Goal: Task Accomplishment & Management: Complete application form

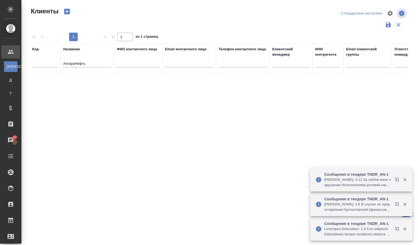
select select "RU"
drag, startPoint x: 0, startPoint y: 0, endPoint x: 63, endPoint y: 61, distance: 87.6
click at [63, 61] on th "Название АнгараНефть" at bounding box center [87, 59] width 54 height 31
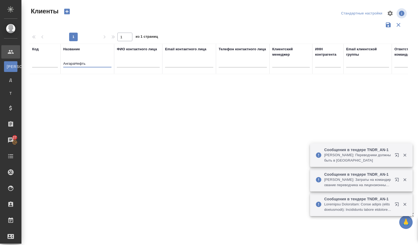
paste input ""НИЖКОМАВТО""
type input "АО "НИЖКОМАВТО""
click at [68, 10] on icon "button" at bounding box center [67, 12] width 6 height 6
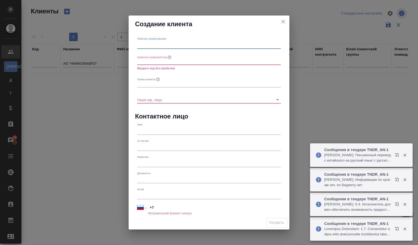
click at [144, 43] on input "text" at bounding box center [208, 44] width 143 height 7
paste input "АО "НИЖКОМАВТО""
type input "АО "НИЖКОМАВТО""
click at [145, 61] on input "text" at bounding box center [208, 61] width 143 height 7
click at [153, 82] on input "text" at bounding box center [208, 83] width 143 height 7
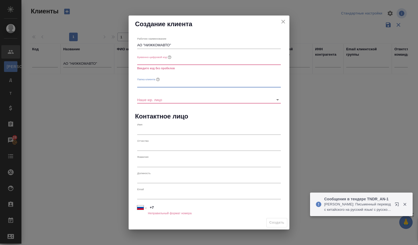
click at [151, 83] on input "text" at bounding box center [208, 83] width 143 height 7
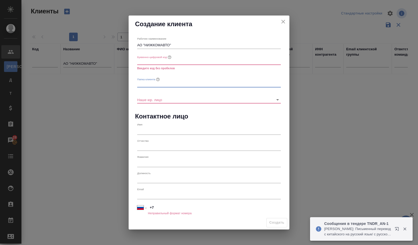
paste input "АО "НИЖКОМАВТО""
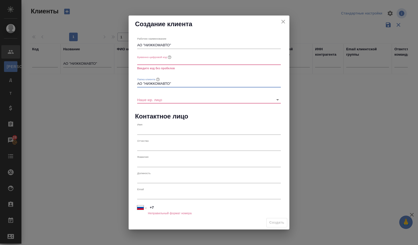
type input "АО "НИЖКОМАВТО""
click at [141, 61] on input "text" at bounding box center [208, 61] width 143 height 7
type input "Т"
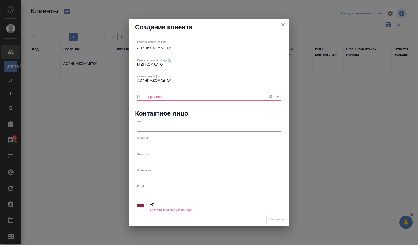
type input "NIZHKOMAVTO"
click at [170, 95] on input "Наше юр. лицо" at bounding box center [200, 96] width 126 height 7
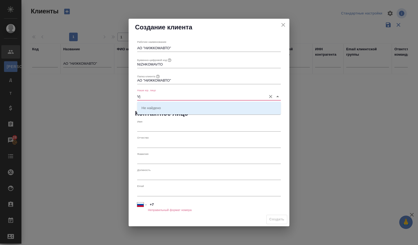
type input "V"
click at [166, 103] on li "(МБ) ООО "Монблан"" at bounding box center [208, 108] width 143 height 10
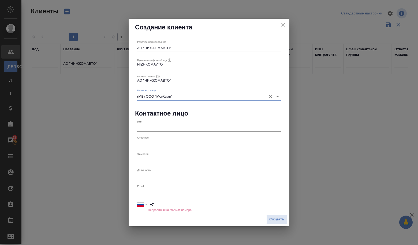
type input "(МБ) ООО "Монблан""
click at [164, 193] on input "text" at bounding box center [208, 192] width 143 height 7
paste input "SitnikovaEL@ncauto.ru"
type input "SitnikovaEL@ncauto.ru"
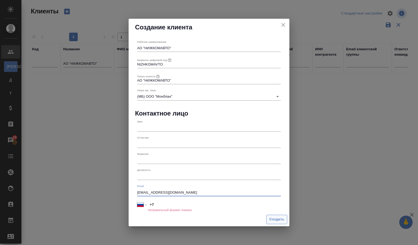
click at [270, 222] on span "Создать" at bounding box center [276, 220] width 15 height 6
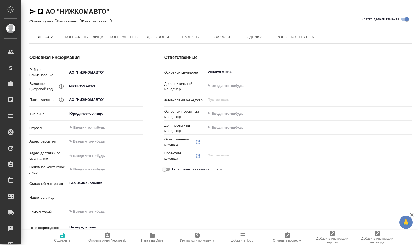
type input "(МБ) ООО "Монблан""
type textarea "x"
type input "Отдел продаж"
type textarea "x"
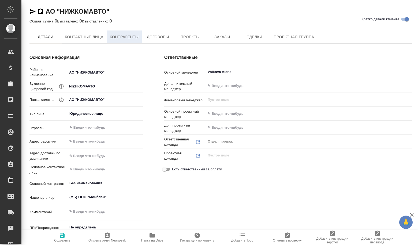
type textarea "x"
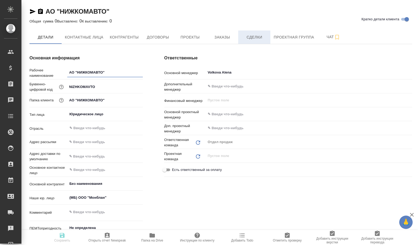
click at [243, 43] on button "Сделки" at bounding box center [254, 37] width 32 height 13
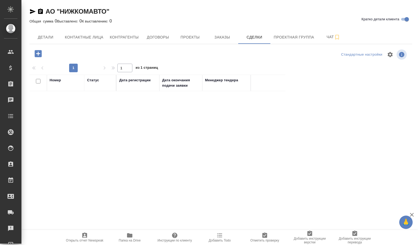
click at [37, 54] on icon "button" at bounding box center [38, 53] width 7 height 7
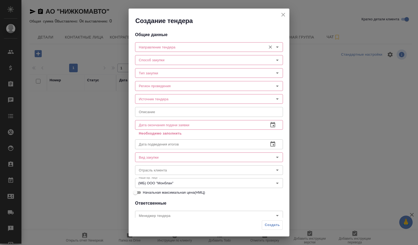
click at [173, 50] on input "Направление тендера" at bounding box center [200, 47] width 127 height 6
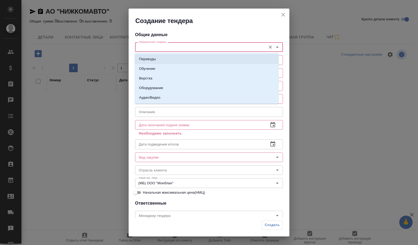
click at [168, 56] on li "Переводы" at bounding box center [207, 59] width 144 height 10
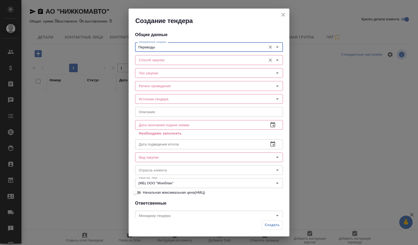
type input "Переводы"
click at [168, 56] on div "Способ закупки" at bounding box center [209, 60] width 148 height 10
click at [165, 60] on input "Способ закупки" at bounding box center [200, 60] width 127 height 6
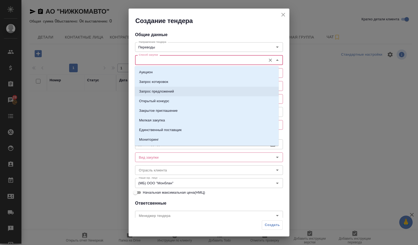
click at [170, 93] on p "Запрос предложений" at bounding box center [156, 91] width 35 height 5
type input "Запрос предложений"
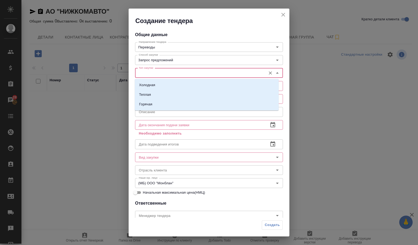
click at [159, 75] on input "Тип закупки" at bounding box center [200, 73] width 127 height 6
click at [160, 87] on li "Холодная" at bounding box center [207, 85] width 144 height 10
type input "Холодная"
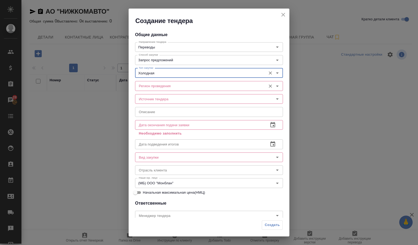
click at [160, 88] on input "Регион проведения" at bounding box center [200, 86] width 127 height 6
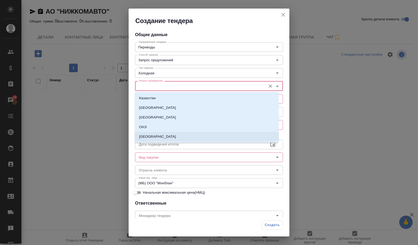
click at [152, 137] on li "[GEOGRAPHIC_DATA]" at bounding box center [207, 137] width 144 height 10
type input "[GEOGRAPHIC_DATA]"
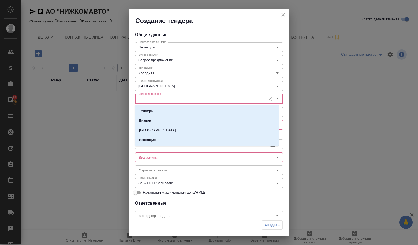
click at [154, 100] on input "Источник тендера" at bounding box center [200, 99] width 127 height 6
click at [153, 110] on p "Тендеры" at bounding box center [146, 110] width 14 height 5
type input "Тендеры"
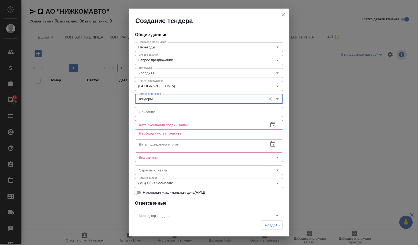
click at [152, 112] on input "text" at bounding box center [209, 112] width 148 height 10
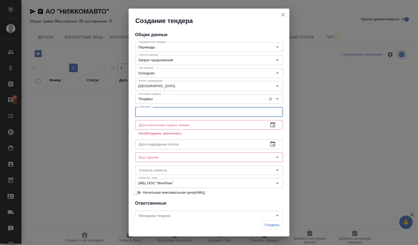
paste input "Оказание услуг по письменному переводу с [DATE]"
type input "Оказание услуг по письменному переводу с [DATE]"
click at [266, 125] on button "button" at bounding box center [272, 125] width 13 height 13
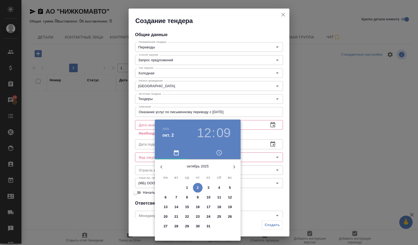
click at [187, 195] on p "8" at bounding box center [187, 197] width 2 height 5
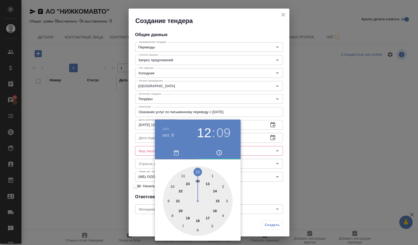
click at [197, 174] on div at bounding box center [198, 201] width 70 height 70
click at [196, 173] on div at bounding box center [198, 201] width 70 height 70
type input "[DATE] 12:59"
click at [277, 199] on div at bounding box center [209, 122] width 418 height 245
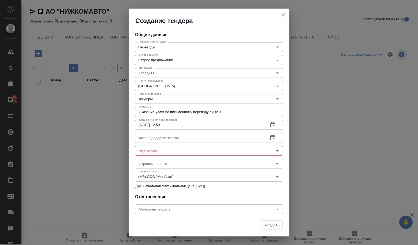
click at [166, 137] on input "text" at bounding box center [199, 138] width 129 height 10
click at [269, 138] on icon "button" at bounding box center [272, 138] width 6 height 6
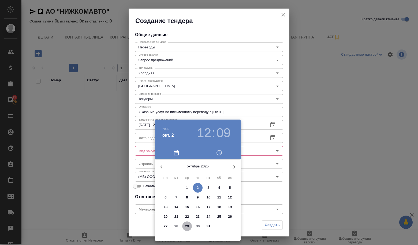
click at [190, 227] on span "29" at bounding box center [187, 226] width 10 height 5
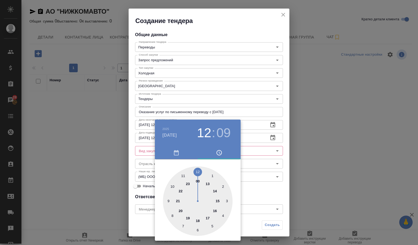
click at [198, 178] on div at bounding box center [198, 201] width 70 height 70
click at [196, 169] on div at bounding box center [198, 201] width 70 height 70
type input "[DATE] 00:00"
click at [256, 191] on div at bounding box center [209, 122] width 418 height 245
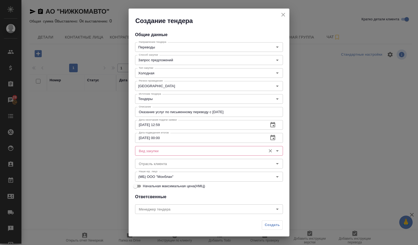
click at [165, 153] on input "Вид закупки" at bounding box center [200, 151] width 127 height 6
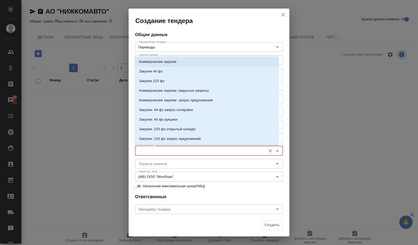
click at [147, 59] on li "Коммерческие закупки" at bounding box center [207, 62] width 144 height 10
type input "Коммерческие закупки"
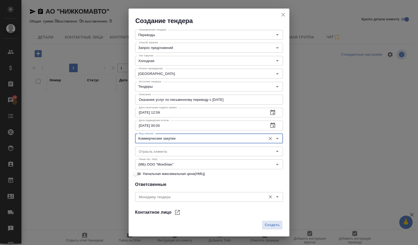
scroll to position [54, 0]
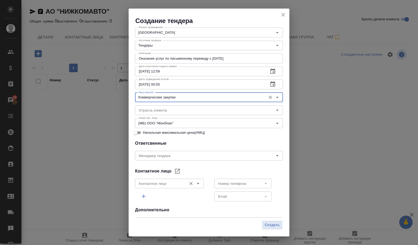
click at [195, 185] on icon "Open" at bounding box center [198, 183] width 6 height 6
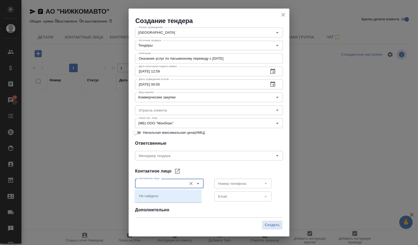
click at [266, 199] on div "Email" at bounding box center [242, 197] width 57 height 10
click at [264, 198] on div at bounding box center [265, 196] width 7 height 7
click at [262, 198] on div at bounding box center [265, 196] width 7 height 7
click at [276, 201] on div "Номер телефона Номер телефона Email Email" at bounding box center [248, 190] width 69 height 26
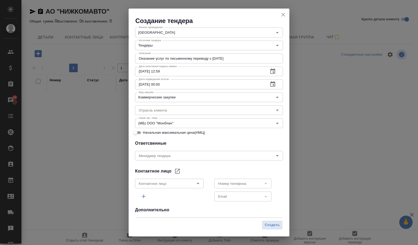
click at [262, 196] on div at bounding box center [265, 196] width 7 height 7
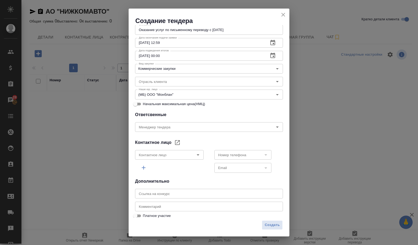
scroll to position [86, 0]
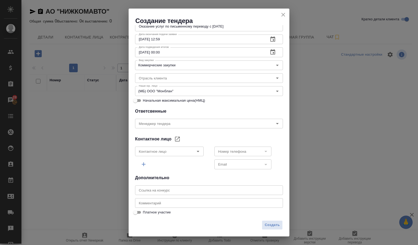
click at [184, 190] on input "text" at bounding box center [209, 190] width 148 height 10
paste input "[URL][DOMAIN_NAME]"
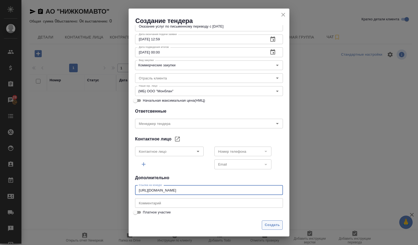
type input "[URL][DOMAIN_NAME]"
click at [275, 228] on span "Создать" at bounding box center [271, 225] width 15 height 6
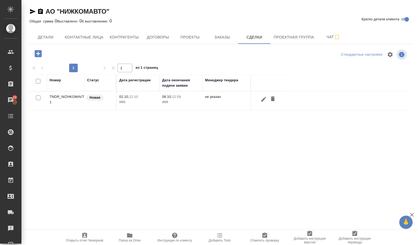
click at [66, 97] on td "TNDR_NIZHKOMAVTO-1" at bounding box center [65, 101] width 37 height 19
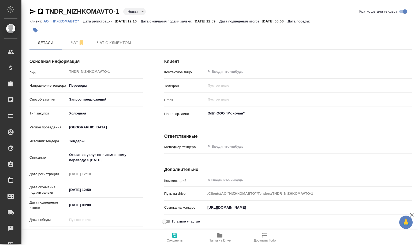
click at [134, 13] on body "🙏 .cls-1 fill:#fff; AWATERA Volkova Alena Клиенты Спецификации Заказы Чаты Todo…" at bounding box center [209, 122] width 418 height 245
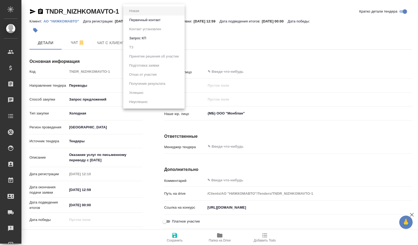
click at [141, 20] on button "Первичный контакт" at bounding box center [144, 20] width 35 height 6
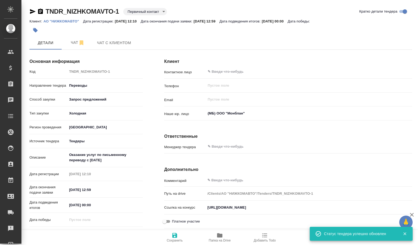
click at [140, 13] on body "🙏 .cls-1 fill:#fff; AWATERA Volkova Alena Клиенты Спецификации Заказы Чаты Todo…" at bounding box center [209, 122] width 418 height 245
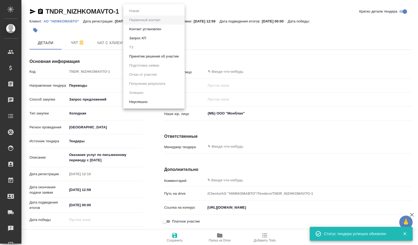
click at [147, 53] on li "Принятие решения об участии" at bounding box center [153, 56] width 61 height 9
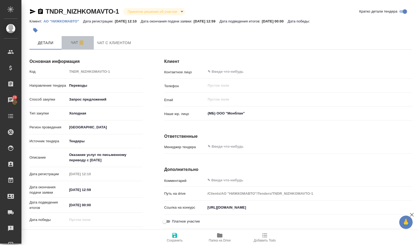
click at [77, 45] on span "Чат" at bounding box center [78, 42] width 26 height 7
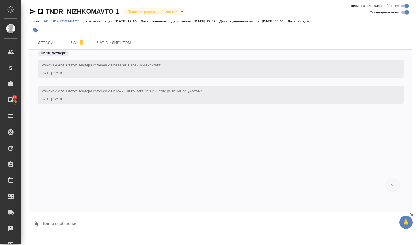
click at [43, 226] on textarea at bounding box center [226, 224] width 369 height 18
paste textarea "Оказание услуг по письменному переводу с 01.01.2026 переводческие услуги( письм…"
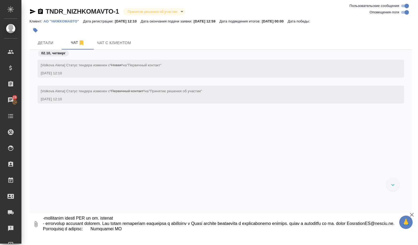
type textarea "Оказание услуг по письменному переводу с 01.01.2026 переводческие услуги( письм…"
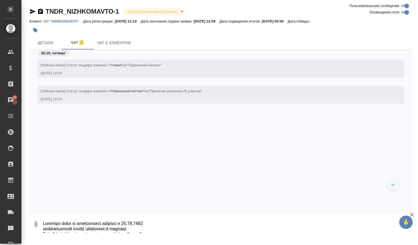
scroll to position [52, 0]
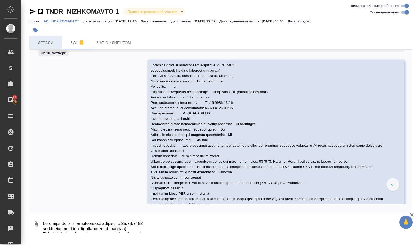
click at [50, 44] on span "Детали" at bounding box center [46, 43] width 26 height 7
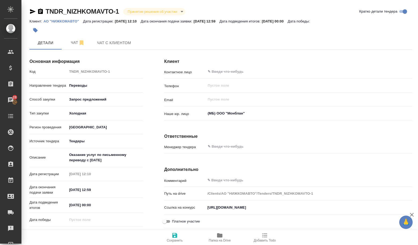
click at [220, 238] on icon "button" at bounding box center [219, 235] width 6 height 6
